Goal: Information Seeking & Learning: Check status

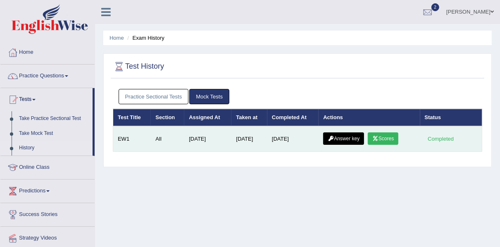
click at [379, 139] on icon at bounding box center [375, 138] width 6 height 5
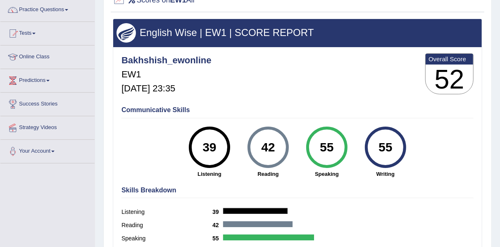
scroll to position [55, 0]
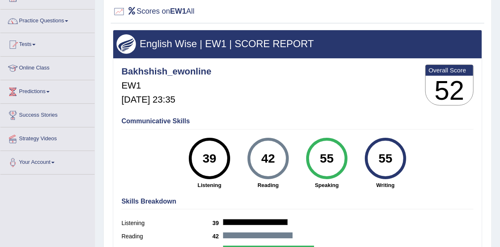
click at [165, 121] on h4 "Communicative Skills" at bounding box center [298, 120] width 352 height 7
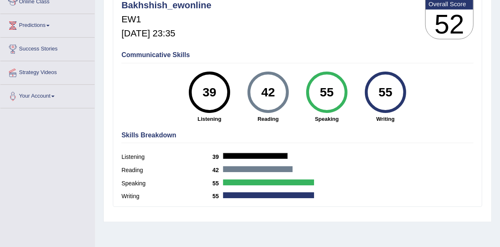
click at [141, 138] on h4 "Skills Breakdown" at bounding box center [298, 134] width 352 height 7
drag, startPoint x: 134, startPoint y: 155, endPoint x: 133, endPoint y: 180, distance: 24.8
click at [134, 156] on label "Listening" at bounding box center [167, 157] width 91 height 9
drag, startPoint x: 135, startPoint y: 166, endPoint x: 134, endPoint y: 183, distance: 17.4
click at [135, 167] on label "Reading" at bounding box center [167, 170] width 91 height 9
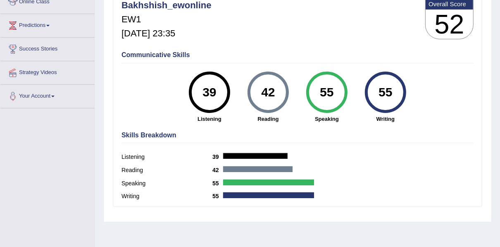
click at [134, 186] on label "Speaking" at bounding box center [167, 183] width 91 height 9
click at [133, 202] on div "Writing 55" at bounding box center [298, 197] width 352 height 13
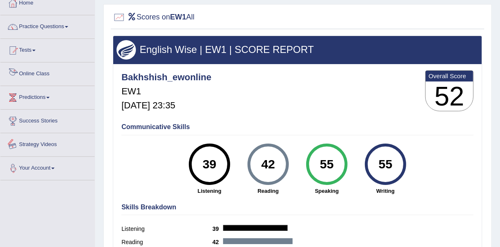
scroll to position [0, 0]
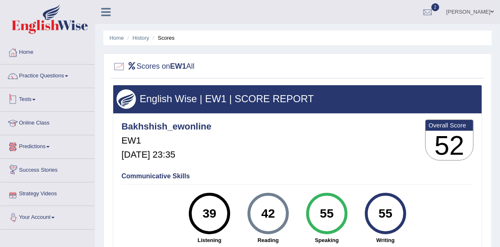
click at [34, 98] on link "Tests" at bounding box center [47, 98] width 94 height 21
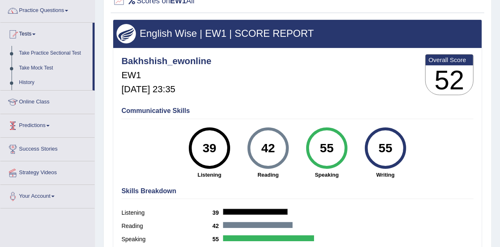
scroll to position [66, 0]
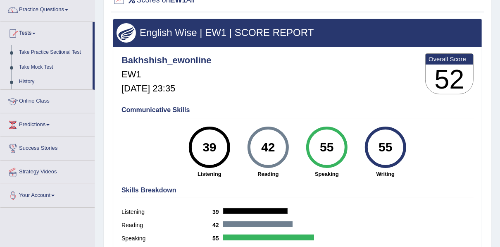
click at [43, 100] on link "Online Class" at bounding box center [47, 100] width 94 height 21
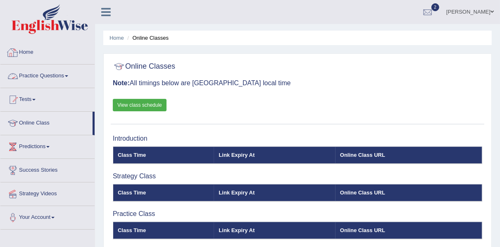
click at [50, 72] on link "Practice Questions" at bounding box center [47, 74] width 94 height 21
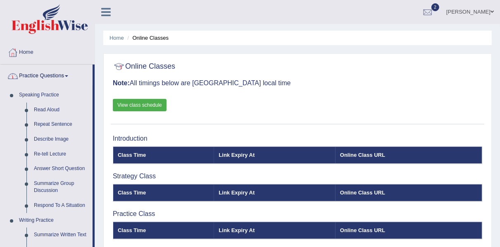
click at [69, 74] on link "Practice Questions" at bounding box center [46, 74] width 92 height 21
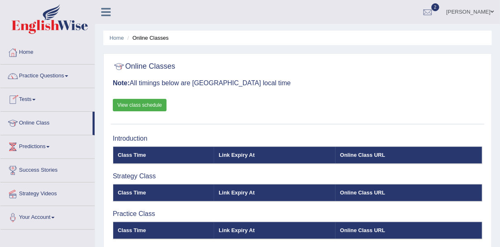
click at [38, 95] on link "Tests" at bounding box center [47, 98] width 94 height 21
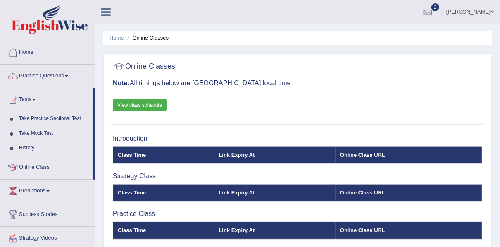
click at [40, 145] on link "History" at bounding box center [53, 148] width 77 height 15
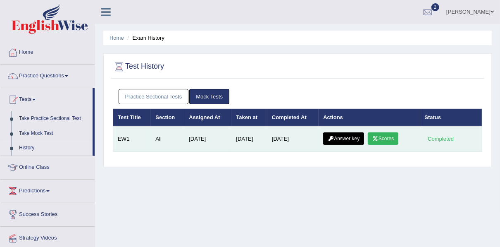
click at [336, 140] on link "Answer key" at bounding box center [343, 138] width 41 height 12
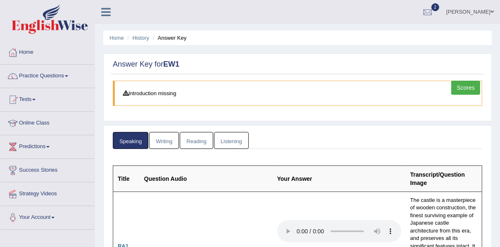
click at [159, 138] on link "Writing" at bounding box center [164, 140] width 30 height 17
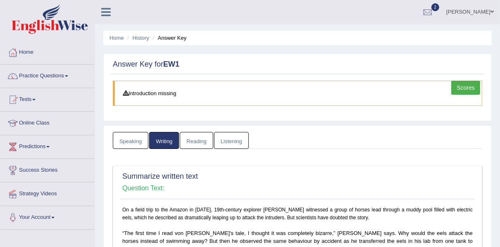
click at [130, 142] on link "Speaking" at bounding box center [131, 140] width 36 height 17
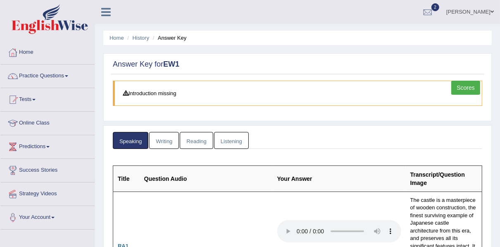
drag, startPoint x: 155, startPoint y: 144, endPoint x: 159, endPoint y: 143, distance: 4.2
click at [155, 143] on link "Writing" at bounding box center [164, 140] width 30 height 17
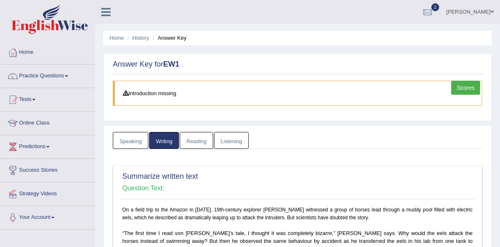
click at [199, 139] on link "Reading" at bounding box center [196, 140] width 33 height 17
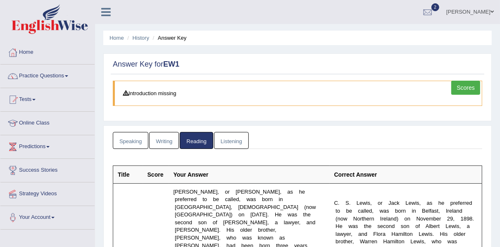
click at [230, 139] on link "Listening" at bounding box center [231, 140] width 35 height 17
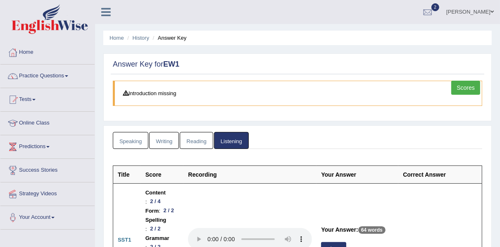
click at [472, 84] on link "Scores" at bounding box center [465, 88] width 29 height 14
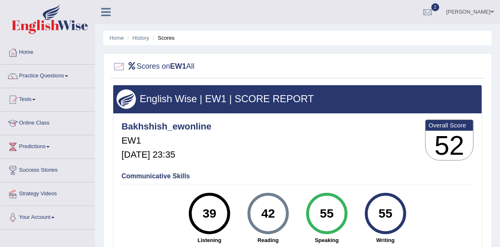
click at [129, 219] on div "Communicative Skills 39 Listening 42 [GEOGRAPHIC_DATA] 55 Speaking 55 Writing" at bounding box center [297, 207] width 356 height 78
click at [126, 219] on div "Communicative Skills 39 Listening 42 [GEOGRAPHIC_DATA] 55 Speaking 55 Writing" at bounding box center [297, 207] width 356 height 78
click at [125, 219] on div "Communicative Skills 39 Listening 42 [GEOGRAPHIC_DATA] 55 Speaking 55 Writing" at bounding box center [297, 207] width 356 height 78
click at [117, 218] on div "English Wise | EW1 | SCORE REPORT Bakhshish_ewonline EW1 [DATE] 23:35 Overall S…" at bounding box center [297, 206] width 369 height 243
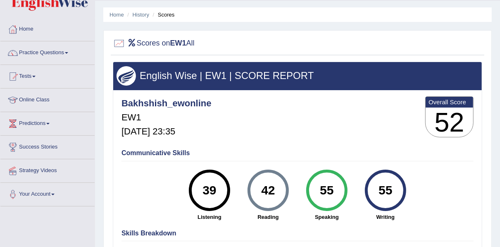
scroll to position [22, 0]
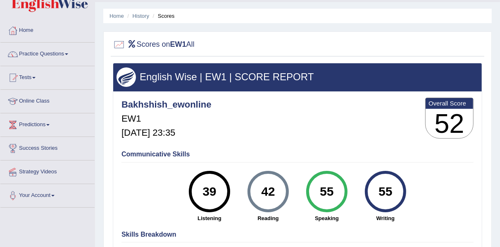
click at [117, 43] on div at bounding box center [119, 44] width 12 height 12
click at [137, 16] on link "History" at bounding box center [141, 16] width 17 height 6
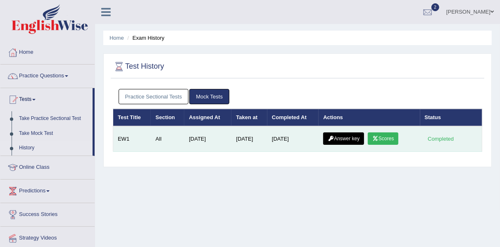
click at [336, 137] on link "Answer key" at bounding box center [343, 138] width 41 height 12
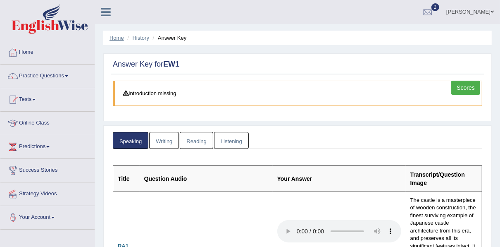
click at [121, 38] on link "Home" at bounding box center [117, 38] width 14 height 6
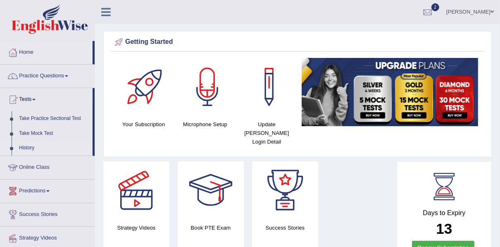
click at [33, 145] on link "History" at bounding box center [53, 148] width 77 height 15
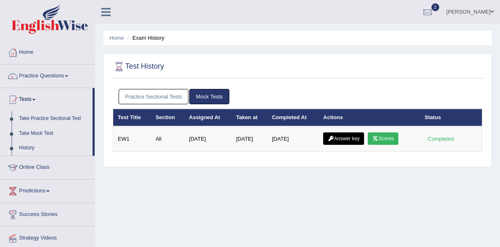
click at [210, 94] on link "Mock Tests" at bounding box center [209, 96] width 40 height 15
click at [211, 97] on link "Mock Tests" at bounding box center [209, 96] width 40 height 15
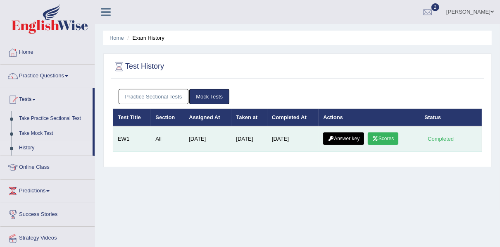
click at [342, 134] on link "Answer key" at bounding box center [343, 138] width 41 height 12
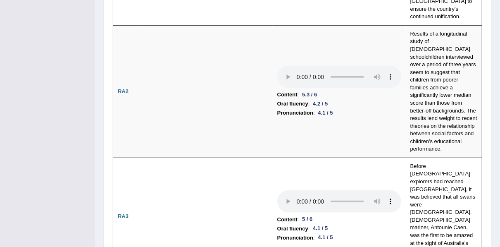
scroll to position [231, 0]
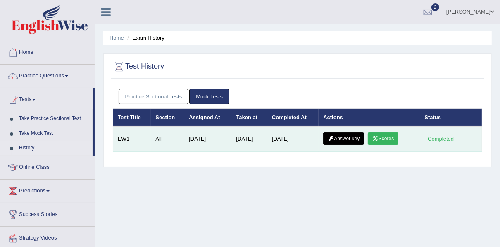
click at [381, 138] on link "Scores" at bounding box center [383, 138] width 31 height 12
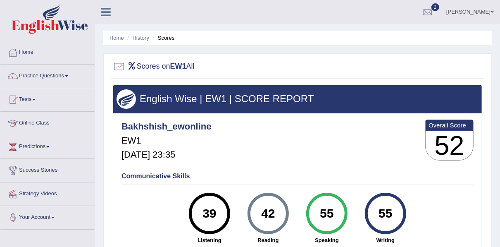
click at [434, 13] on div at bounding box center [428, 12] width 12 height 12
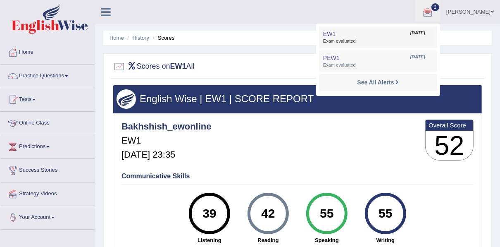
click at [388, 32] on link "EW1 [DATE] Exam evaluated" at bounding box center [378, 37] width 114 height 17
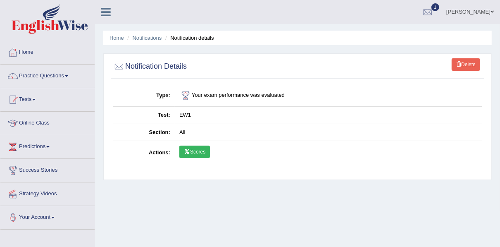
click at [199, 148] on link "Scores" at bounding box center [194, 151] width 31 height 12
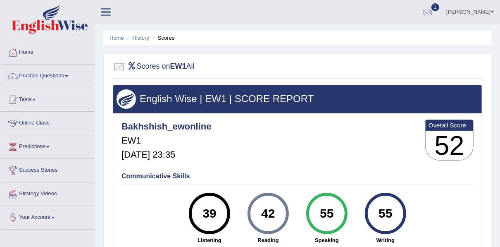
click at [434, 15] on div at bounding box center [428, 12] width 12 height 12
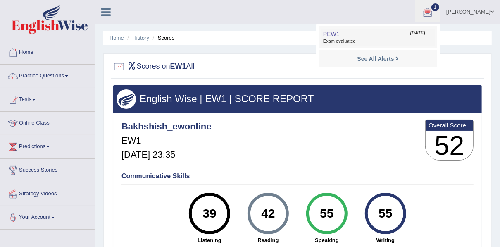
click at [401, 44] on span "Exam evaluated" at bounding box center [378, 41] width 110 height 7
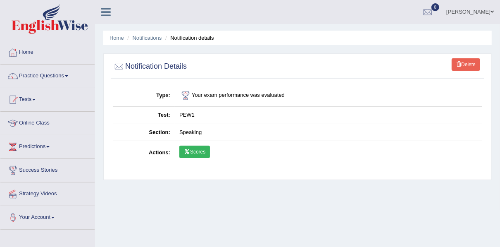
drag, startPoint x: 0, startPoint y: 0, endPoint x: 193, endPoint y: 149, distance: 243.7
click at [193, 149] on link "Scores" at bounding box center [194, 151] width 31 height 12
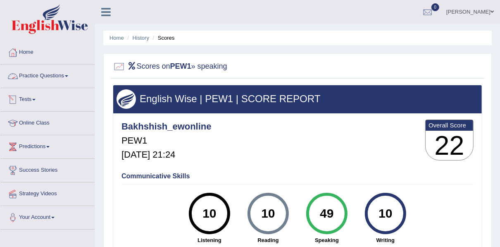
click at [33, 99] on link "Tests" at bounding box center [47, 98] width 94 height 21
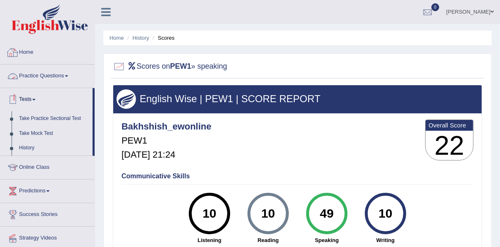
click at [23, 51] on link "Home" at bounding box center [47, 51] width 94 height 21
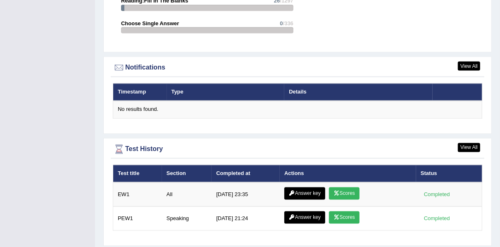
scroll to position [970, 0]
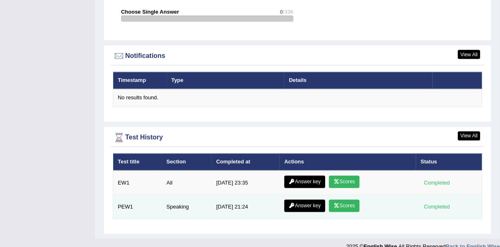
click at [314, 200] on link "Answer key" at bounding box center [304, 206] width 41 height 12
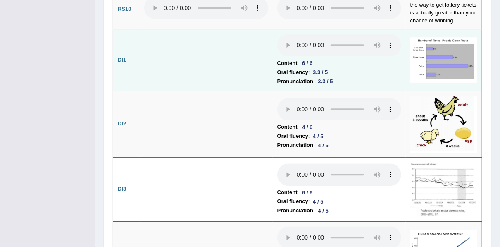
scroll to position [1289, 0]
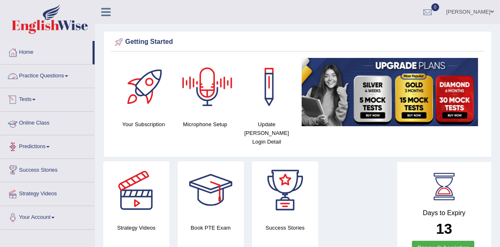
click at [23, 96] on link "Tests" at bounding box center [47, 98] width 94 height 21
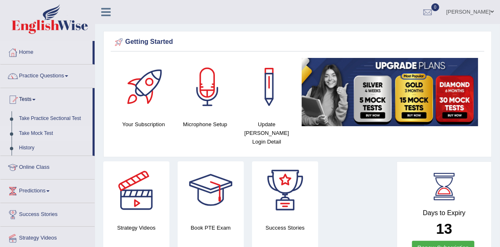
click at [36, 133] on link "Take Mock Test" at bounding box center [53, 133] width 77 height 15
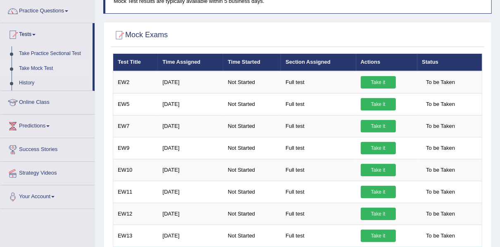
scroll to position [55, 0]
